Goal: Check status: Check status

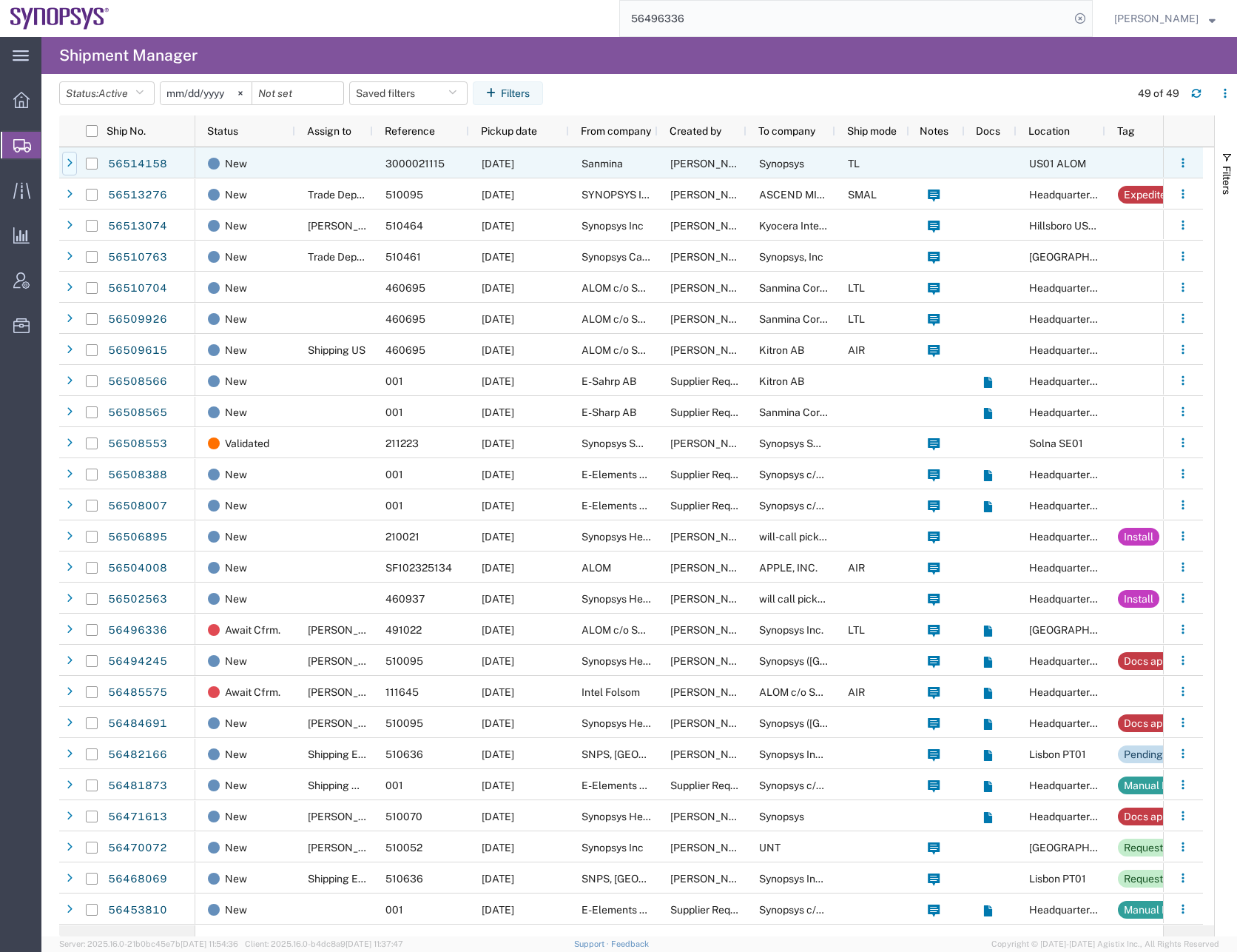
click at [70, 166] on icon at bounding box center [70, 163] width 6 height 11
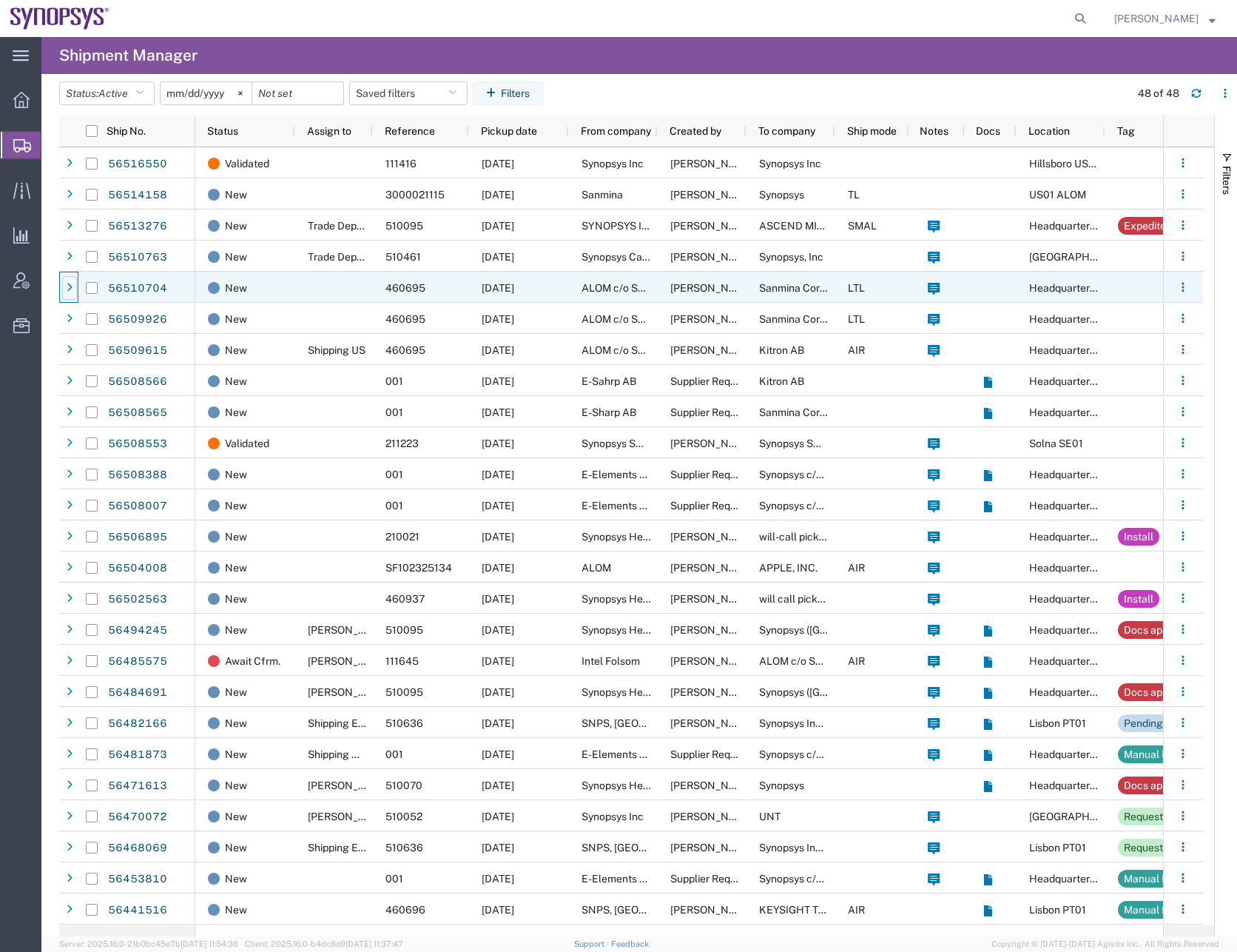
click at [67, 291] on icon at bounding box center [70, 287] width 6 height 11
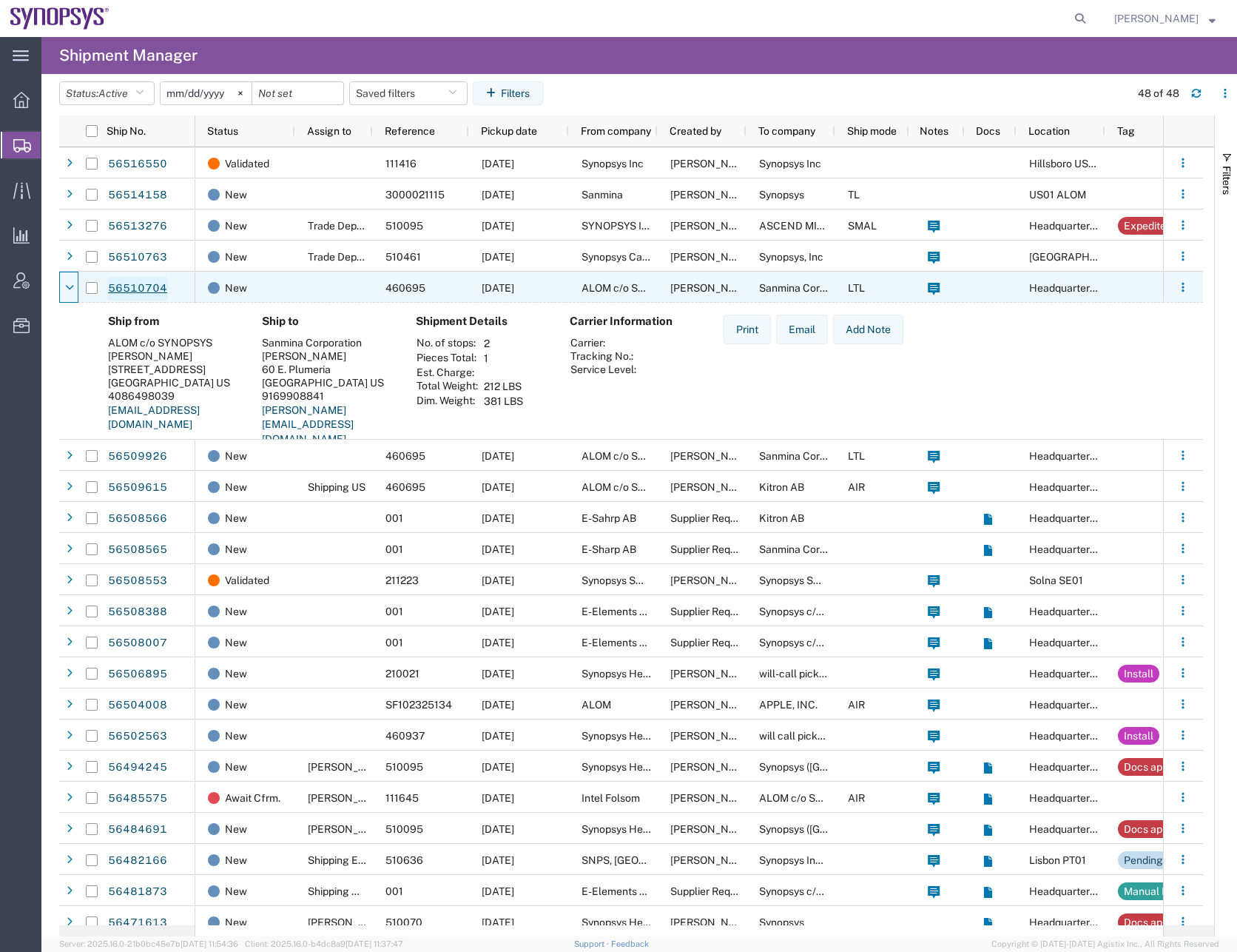
click at [142, 285] on link "56510704" at bounding box center [138, 288] width 61 height 24
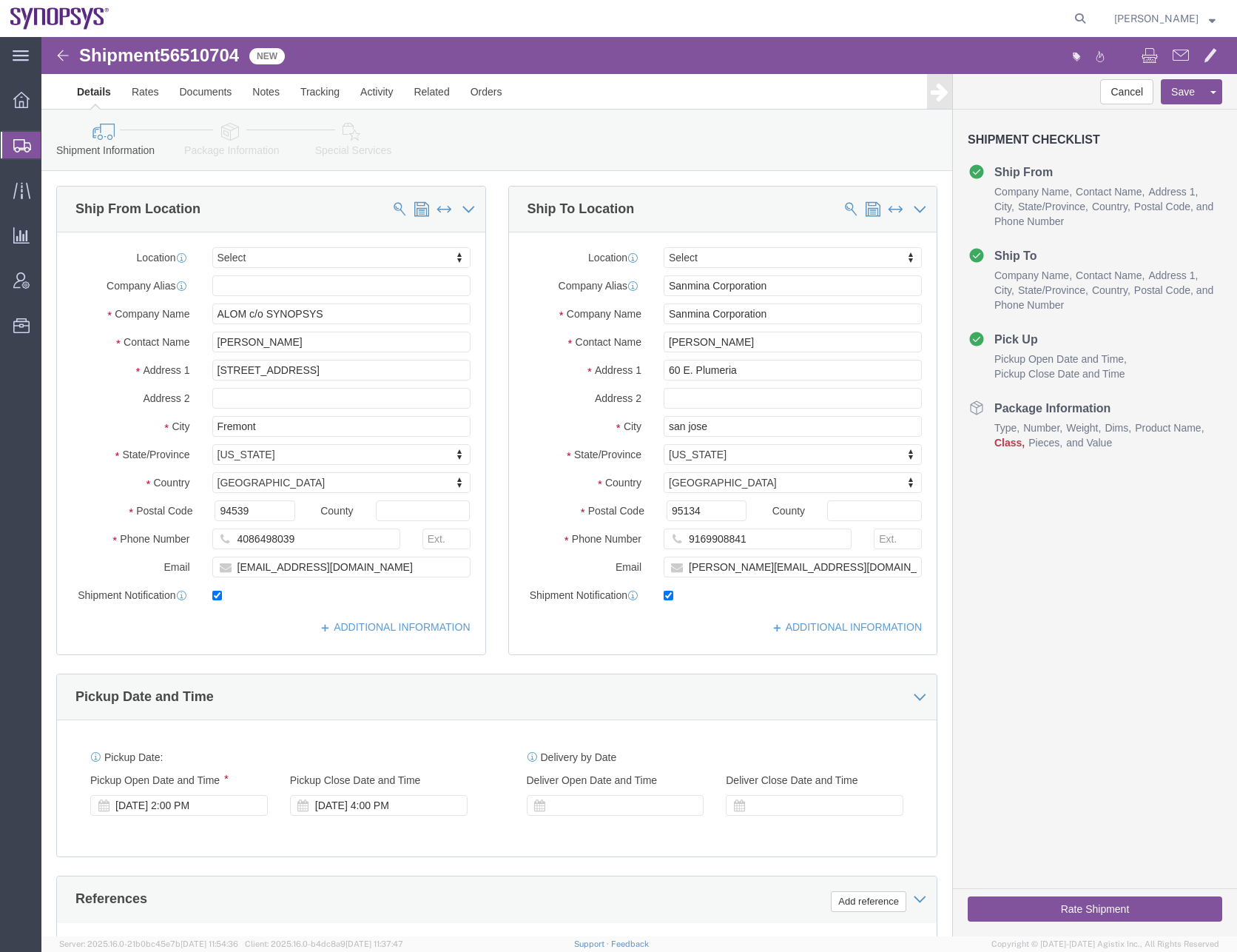
select select
click at [29, 145] on icon at bounding box center [23, 146] width 18 height 14
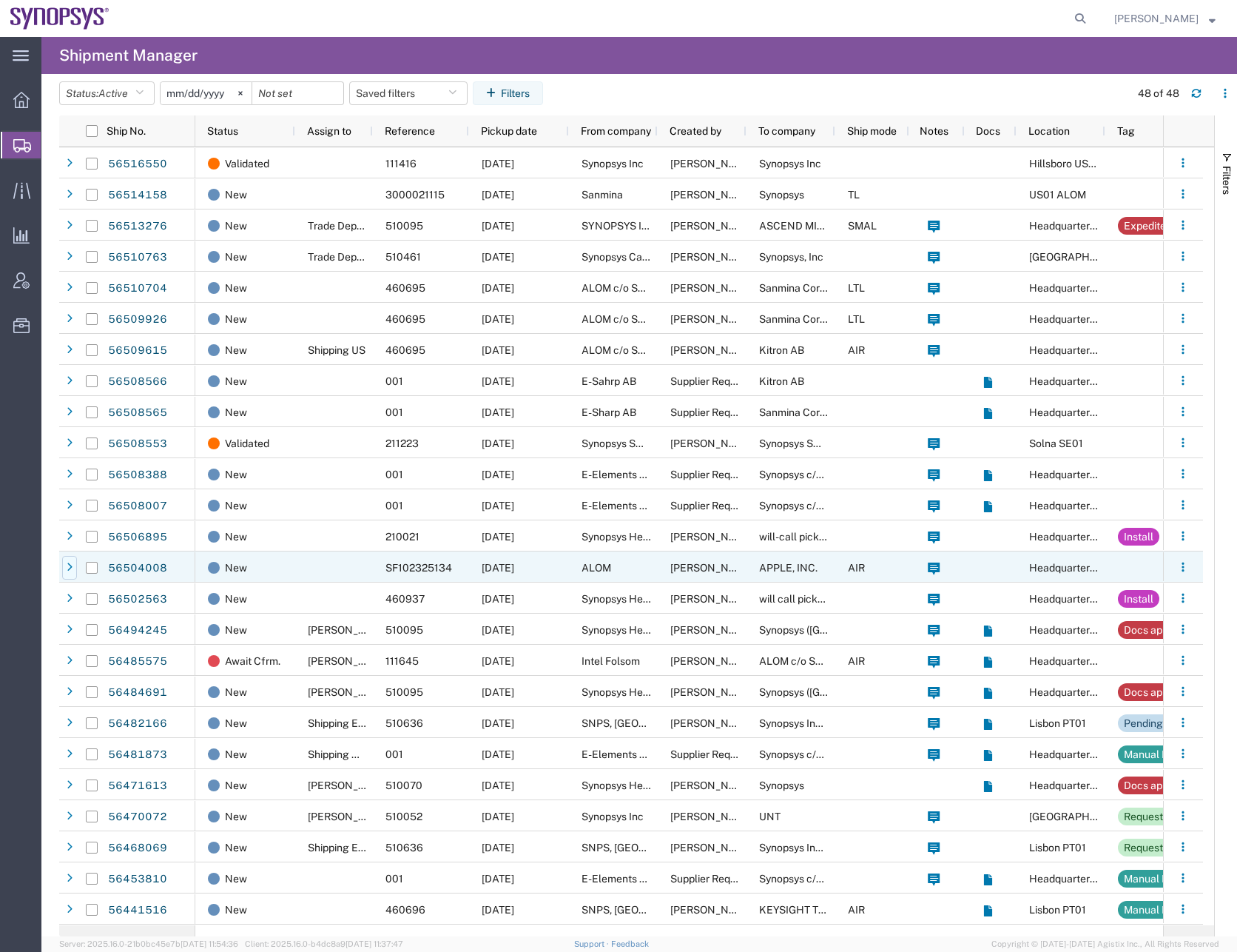
click at [69, 563] on icon at bounding box center [70, 567] width 6 height 11
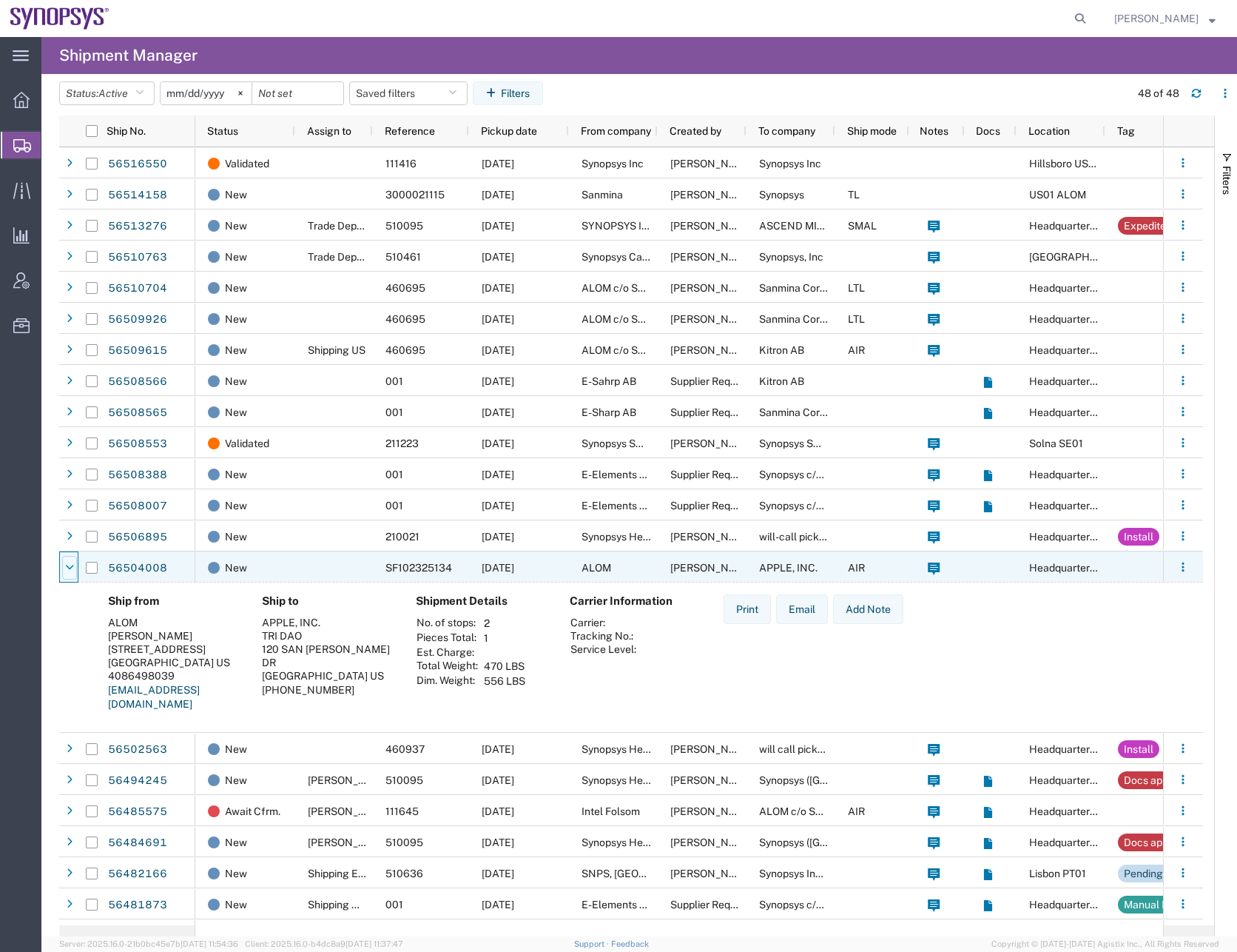
click at [66, 565] on icon at bounding box center [69, 567] width 9 height 11
